Goal: Navigation & Orientation: Find specific page/section

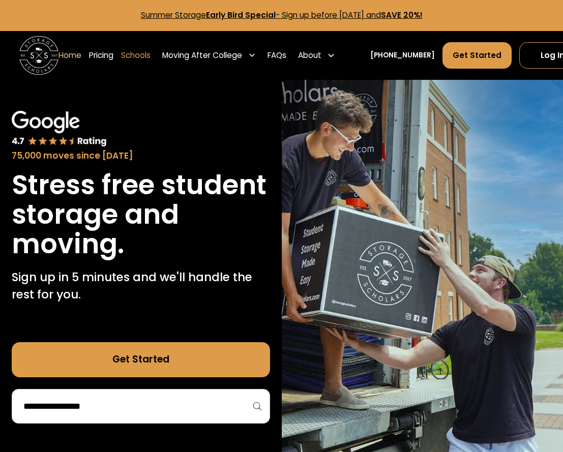
click at [151, 69] on link "Schools" at bounding box center [136, 55] width 30 height 27
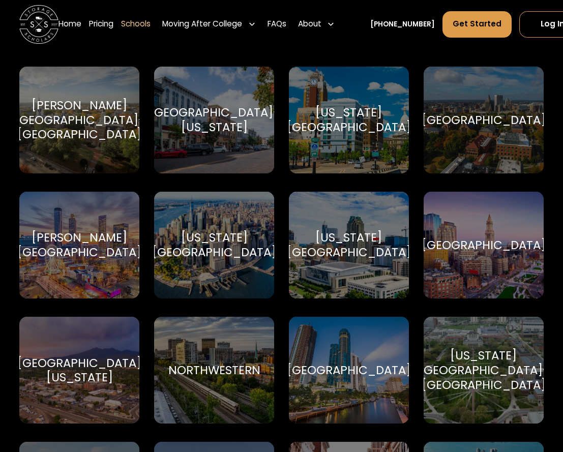
scroll to position [2555, 0]
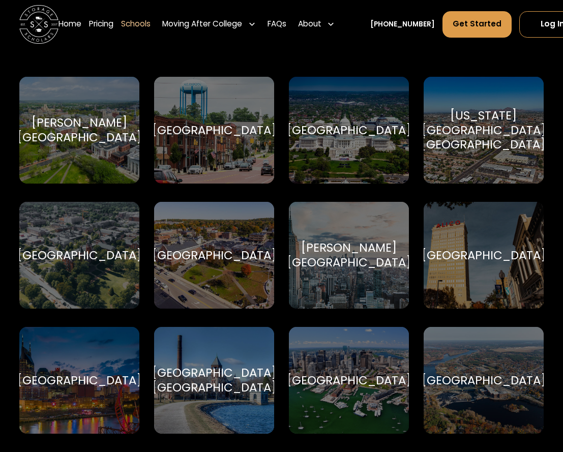
scroll to position [404, 0]
